Goal: Information Seeking & Learning: Learn about a topic

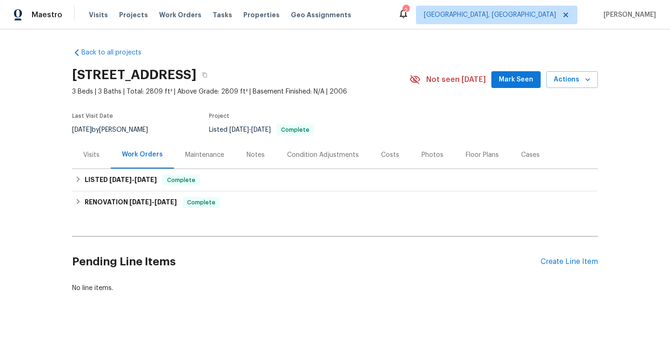
click at [429, 155] on div "Photos" at bounding box center [433, 154] width 22 height 9
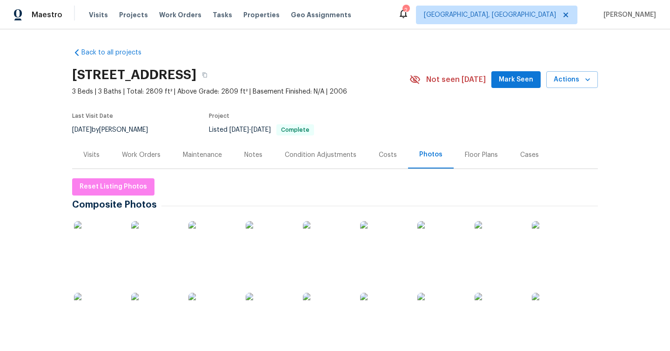
click at [147, 150] on div "Work Orders" at bounding box center [141, 154] width 39 height 9
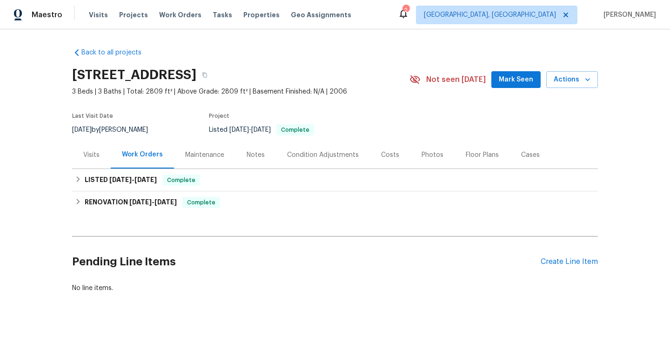
scroll to position [5, 0]
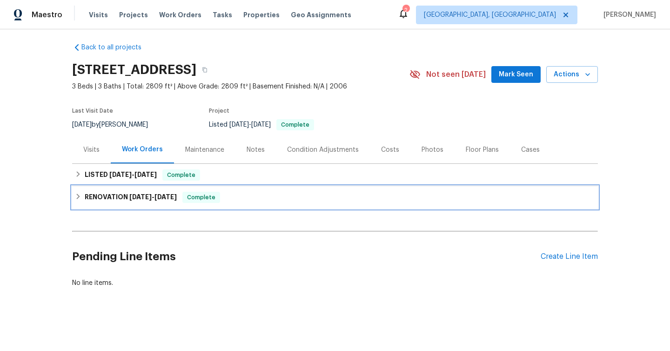
click at [82, 188] on div "RENOVATION [DATE] - [DATE] Complete" at bounding box center [335, 197] width 526 height 22
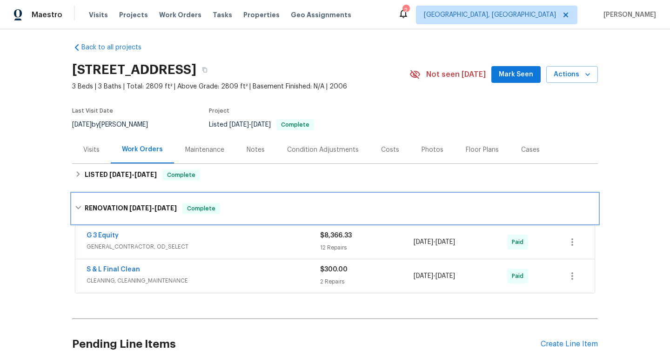
scroll to position [75, 0]
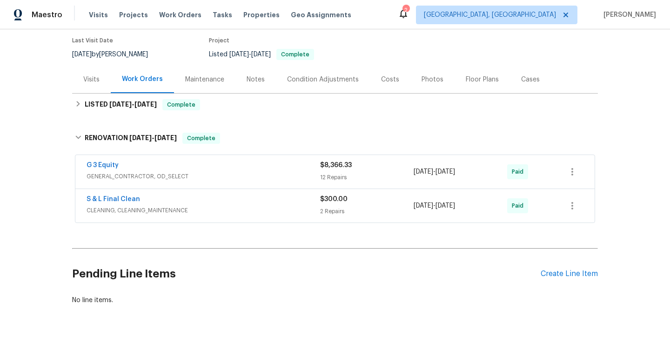
click at [155, 168] on div "G 3 Equity" at bounding box center [204, 166] width 234 height 11
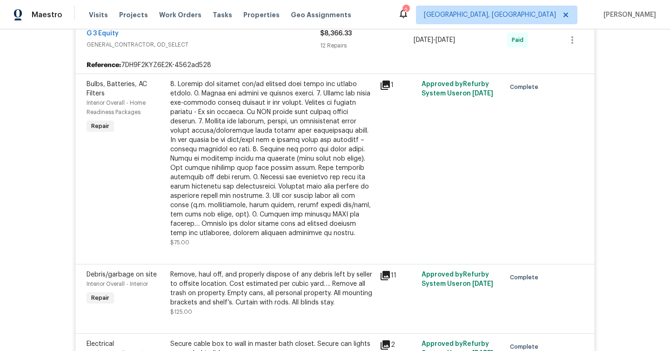
scroll to position [236, 0]
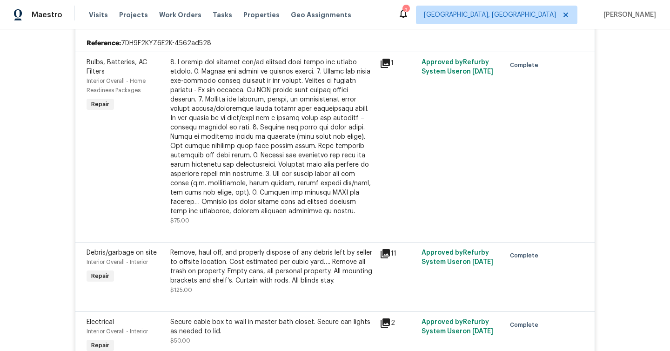
click at [382, 67] on icon at bounding box center [385, 63] width 9 height 9
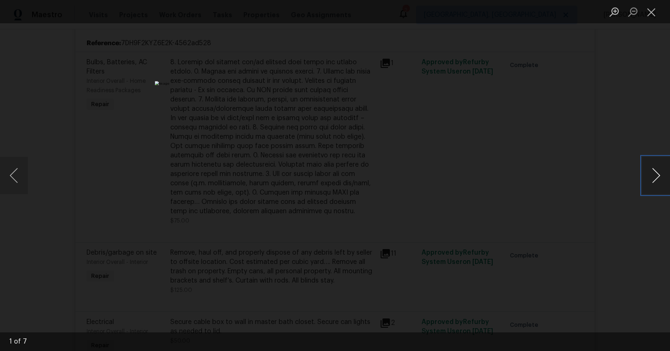
click at [651, 176] on button "Next image" at bounding box center [656, 175] width 28 height 37
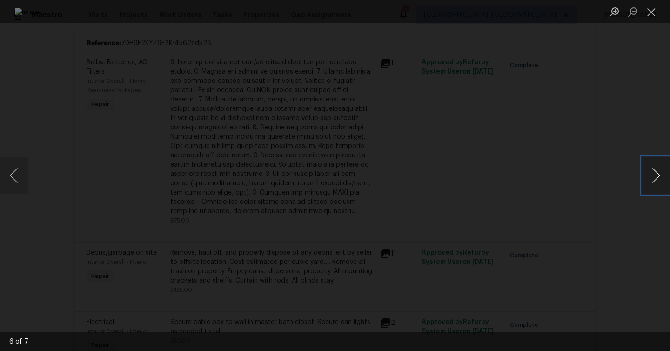
click at [651, 176] on button "Next image" at bounding box center [656, 175] width 28 height 37
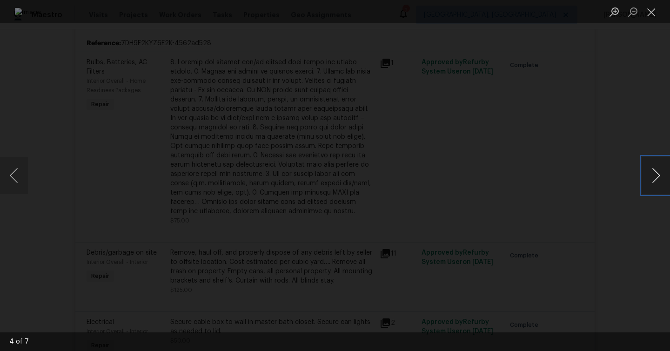
click at [651, 176] on button "Next image" at bounding box center [656, 175] width 28 height 37
click at [612, 131] on div "Lightbox" at bounding box center [335, 175] width 670 height 351
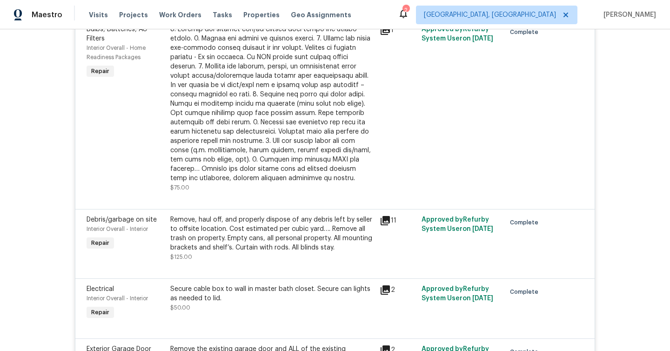
scroll to position [302, 0]
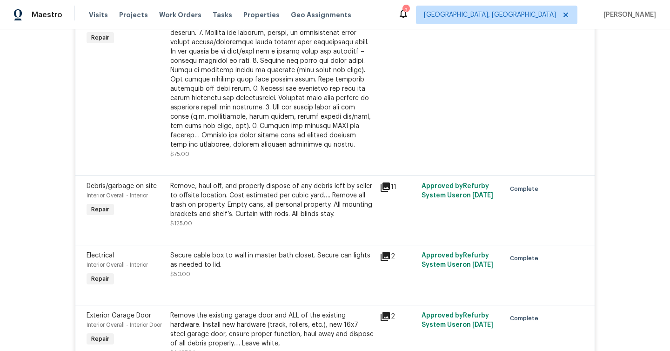
click at [387, 187] on icon at bounding box center [385, 186] width 11 height 11
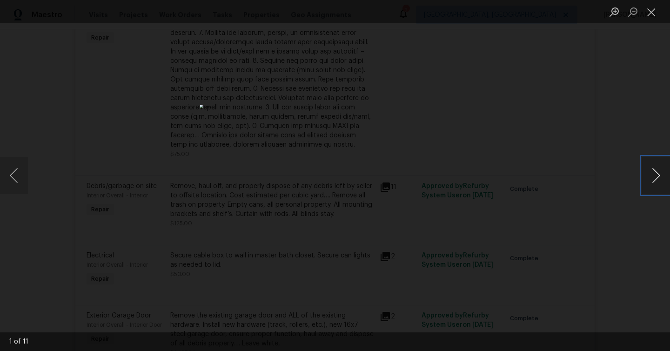
click at [661, 177] on button "Next image" at bounding box center [656, 175] width 28 height 37
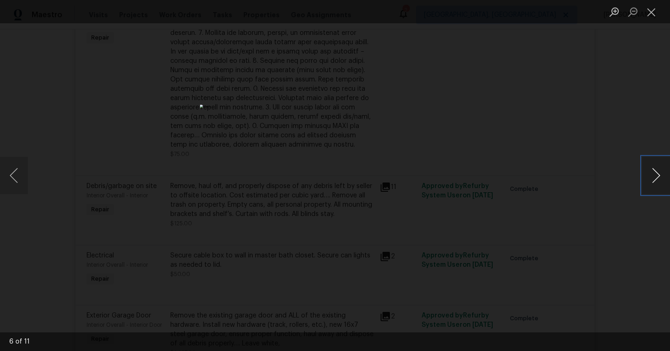
click at [661, 177] on button "Next image" at bounding box center [656, 175] width 28 height 37
click at [589, 186] on div "Lightbox" at bounding box center [335, 175] width 670 height 351
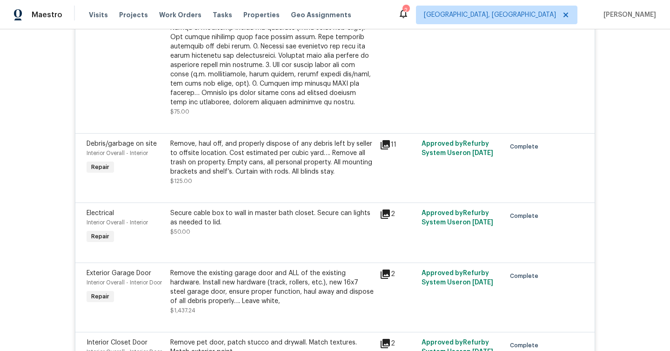
scroll to position [370, 0]
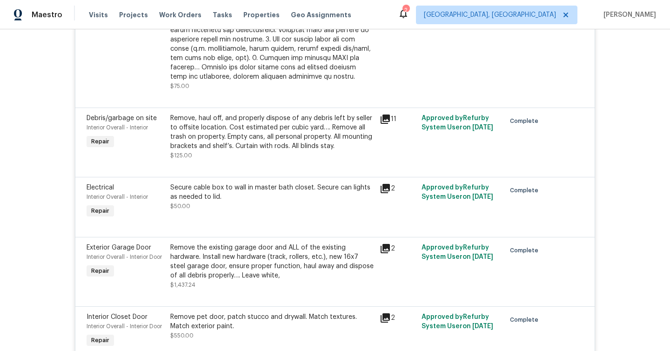
click at [391, 124] on div "11" at bounding box center [398, 119] width 36 height 11
click at [387, 119] on icon at bounding box center [385, 119] width 11 height 11
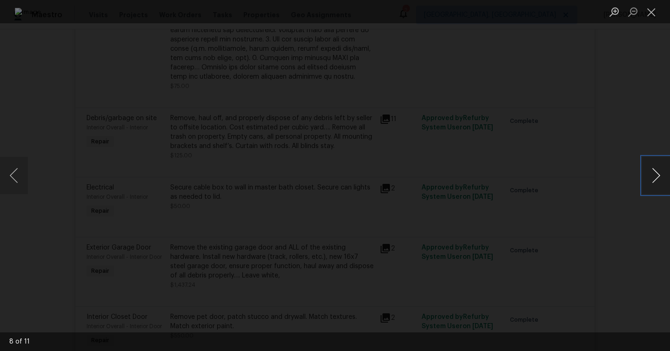
click at [660, 173] on button "Next image" at bounding box center [656, 175] width 28 height 37
click at [660, 174] on button "Next image" at bounding box center [656, 175] width 28 height 37
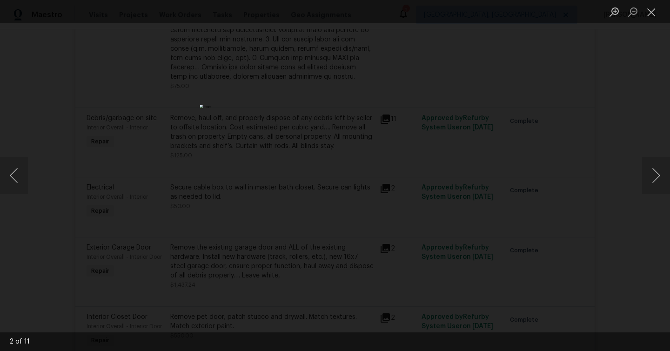
click at [545, 198] on div "Lightbox" at bounding box center [335, 175] width 670 height 351
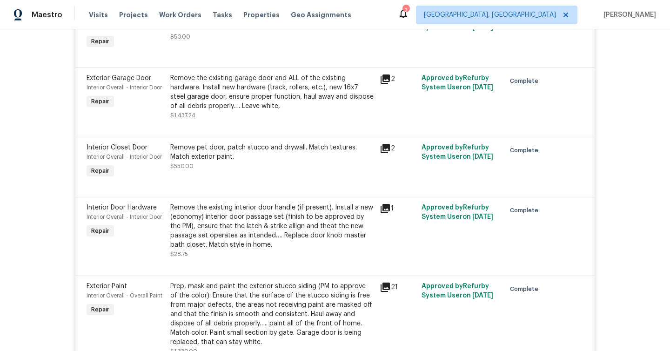
scroll to position [542, 0]
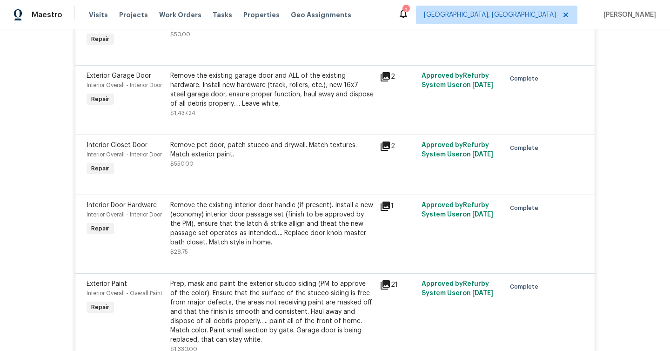
click at [389, 79] on icon at bounding box center [385, 76] width 9 height 9
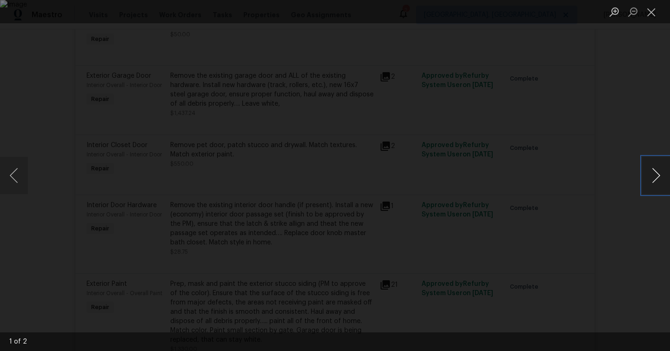
click at [656, 169] on button "Next image" at bounding box center [656, 175] width 28 height 37
click at [624, 154] on div "Lightbox" at bounding box center [335, 175] width 670 height 351
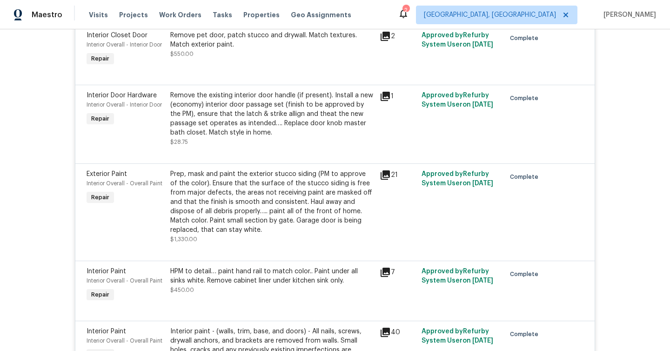
scroll to position [679, 0]
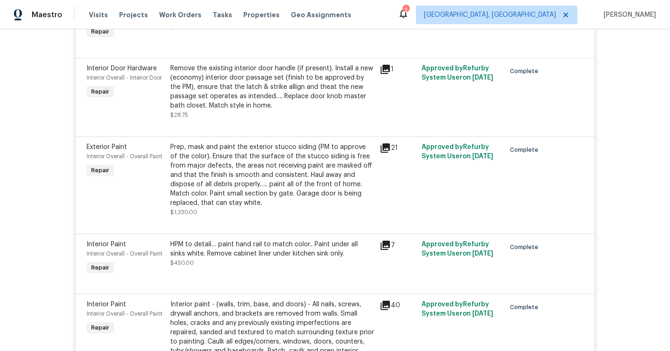
click at [393, 153] on div "21" at bounding box center [398, 147] width 36 height 11
click at [383, 147] on icon at bounding box center [385, 147] width 9 height 9
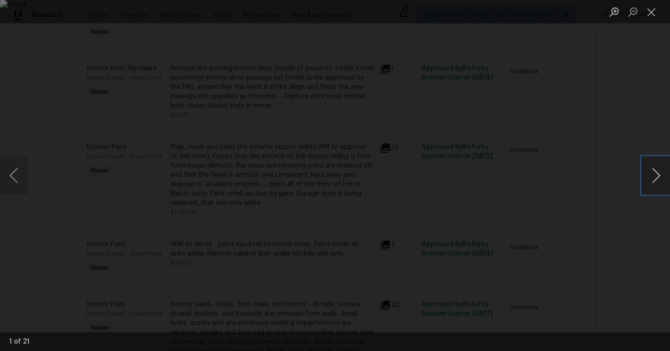
click at [646, 173] on button "Next image" at bounding box center [656, 175] width 28 height 37
click at [646, 174] on button "Next image" at bounding box center [656, 175] width 28 height 37
click at [647, 174] on button "Next image" at bounding box center [656, 175] width 28 height 37
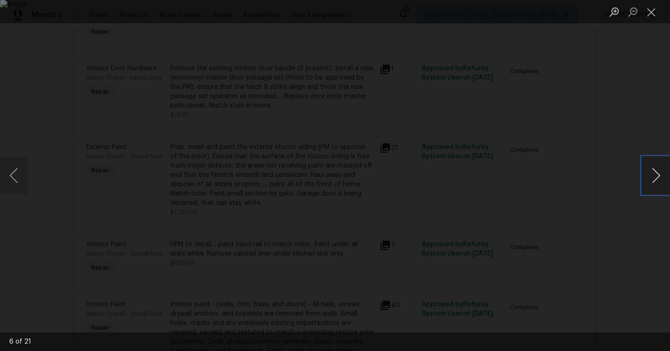
click at [647, 174] on button "Next image" at bounding box center [656, 175] width 28 height 37
click at [647, 175] on button "Next image" at bounding box center [656, 175] width 28 height 37
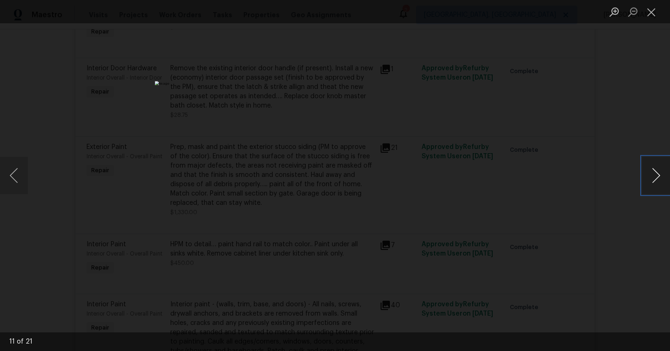
click at [647, 175] on button "Next image" at bounding box center [656, 175] width 28 height 37
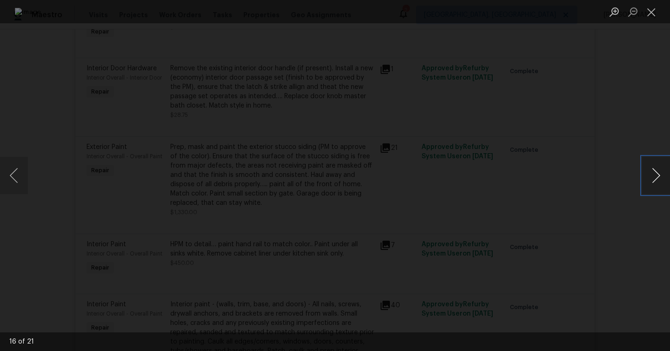
click at [647, 175] on button "Next image" at bounding box center [656, 175] width 28 height 37
click at [647, 176] on button "Next image" at bounding box center [656, 175] width 28 height 37
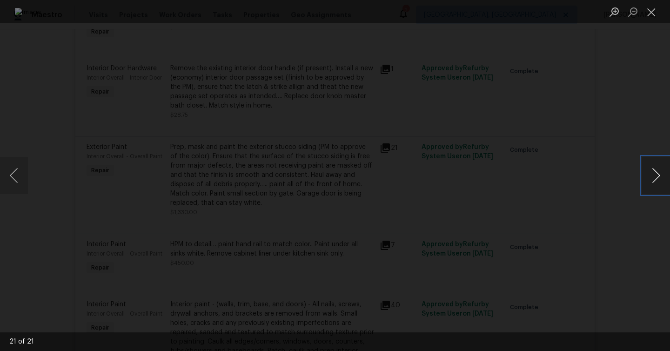
click at [647, 176] on button "Next image" at bounding box center [656, 175] width 28 height 37
click at [646, 176] on button "Next image" at bounding box center [656, 175] width 28 height 37
click at [647, 176] on button "Next image" at bounding box center [656, 175] width 28 height 37
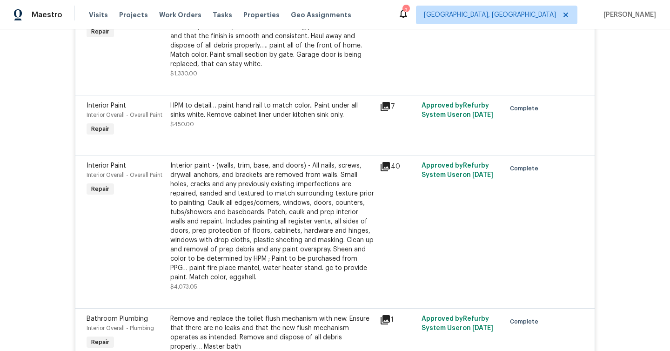
scroll to position [836, 0]
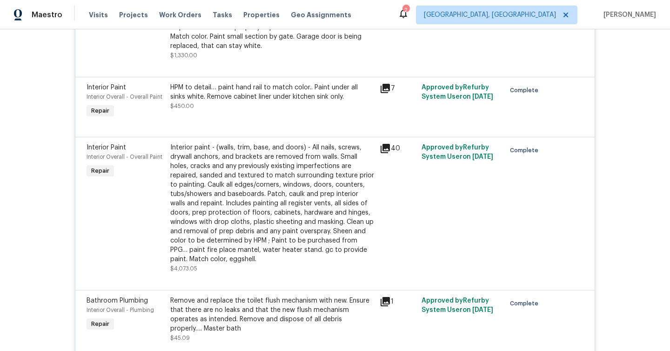
click at [388, 153] on icon at bounding box center [385, 148] width 9 height 9
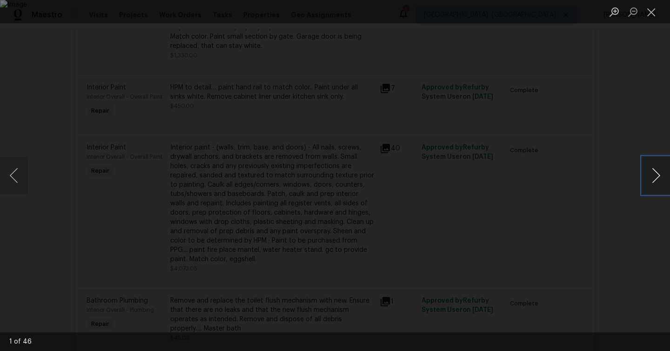
click at [660, 163] on button "Next image" at bounding box center [656, 175] width 28 height 37
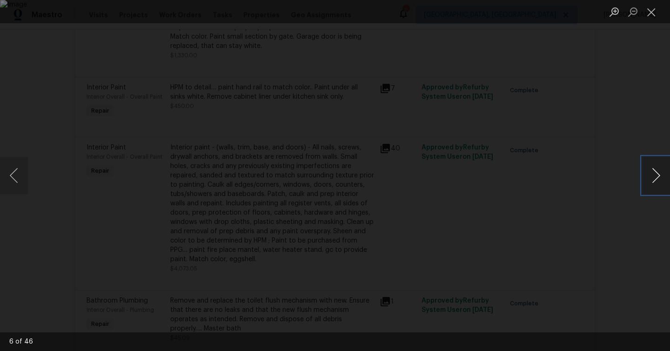
click at [660, 163] on button "Next image" at bounding box center [656, 175] width 28 height 37
click at [651, 175] on button "Next image" at bounding box center [656, 175] width 28 height 37
click at [585, 172] on div "Lightbox" at bounding box center [335, 175] width 670 height 351
